Goal: Information Seeking & Learning: Learn about a topic

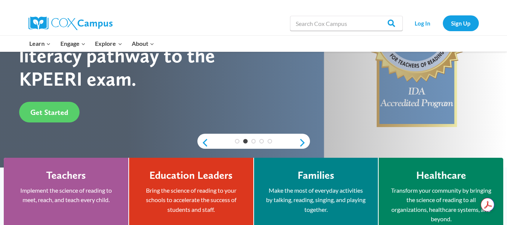
scroll to position [109, 0]
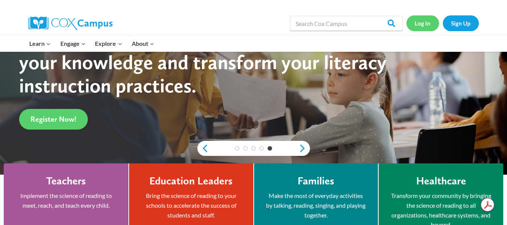
click at [421, 22] on link "Log In" at bounding box center [423, 22] width 33 height 15
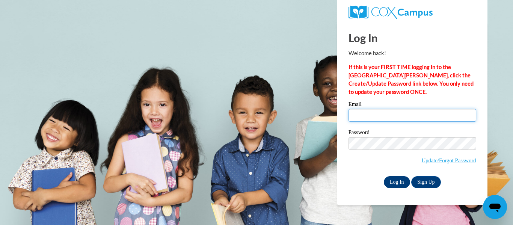
type input "hansenel@wauwatosa.k12.wi.us"
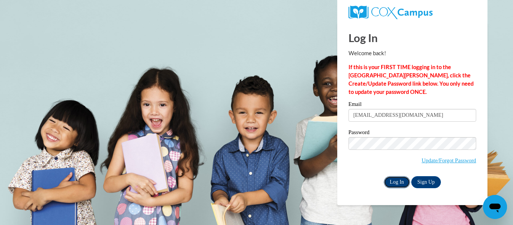
click at [398, 183] on input "Log In" at bounding box center [397, 182] width 26 height 12
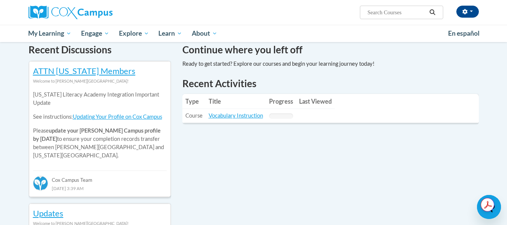
scroll to position [233, 0]
click at [224, 113] on link "Vocabulary Instruction" at bounding box center [236, 115] width 54 height 6
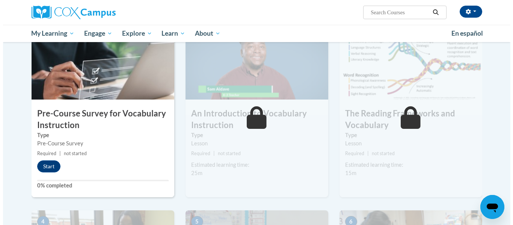
scroll to position [172, 0]
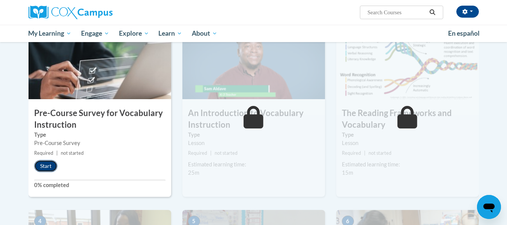
click at [41, 166] on button "Start" at bounding box center [45, 166] width 23 height 12
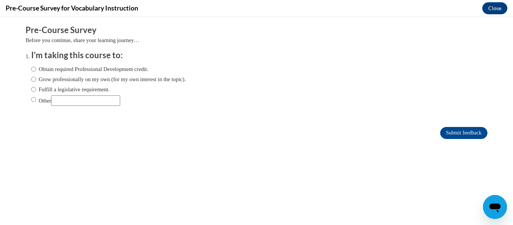
scroll to position [0, 0]
click at [31, 89] on input "Fulfill a legislative requirement." at bounding box center [33, 89] width 5 height 8
radio input "true"
click at [464, 130] on input "Submit feedback" at bounding box center [463, 133] width 47 height 12
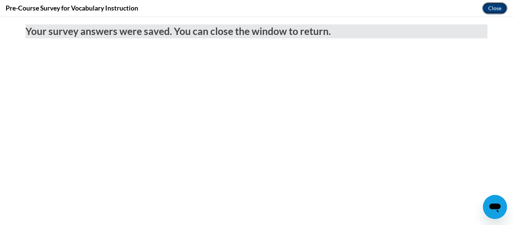
click at [487, 6] on button "Close" at bounding box center [494, 8] width 25 height 12
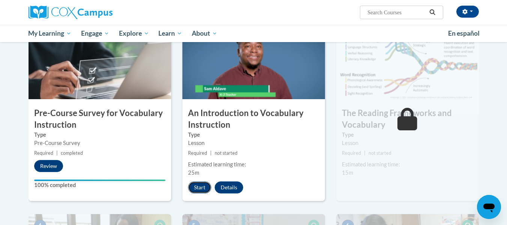
click at [195, 185] on button "Start" at bounding box center [199, 187] width 23 height 12
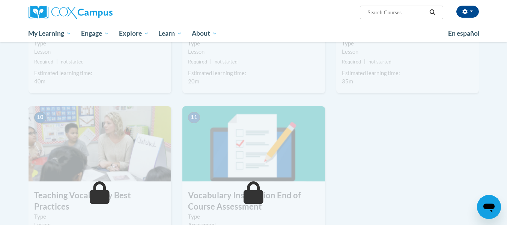
scroll to position [644, 0]
